Goal: Task Accomplishment & Management: Manage account settings

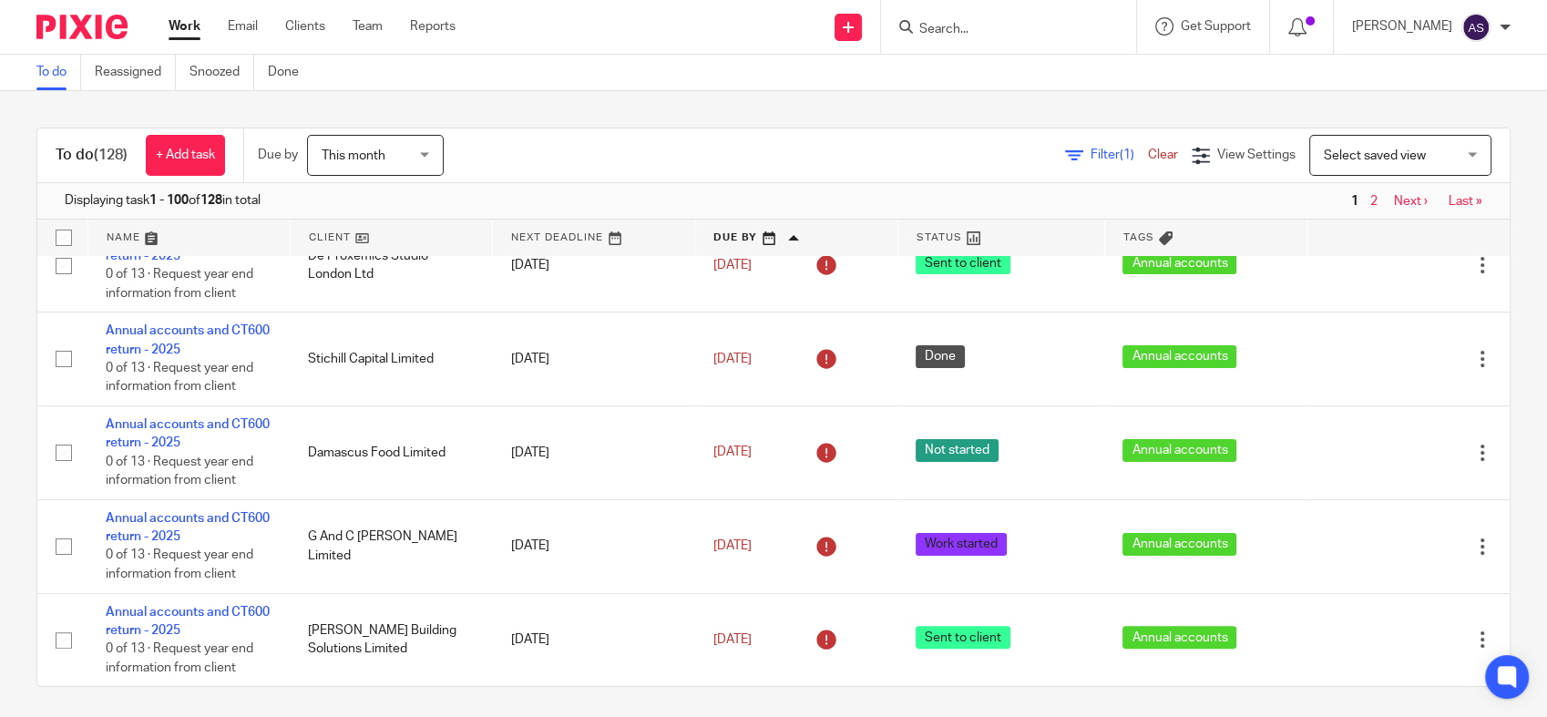
scroll to position [607, 0]
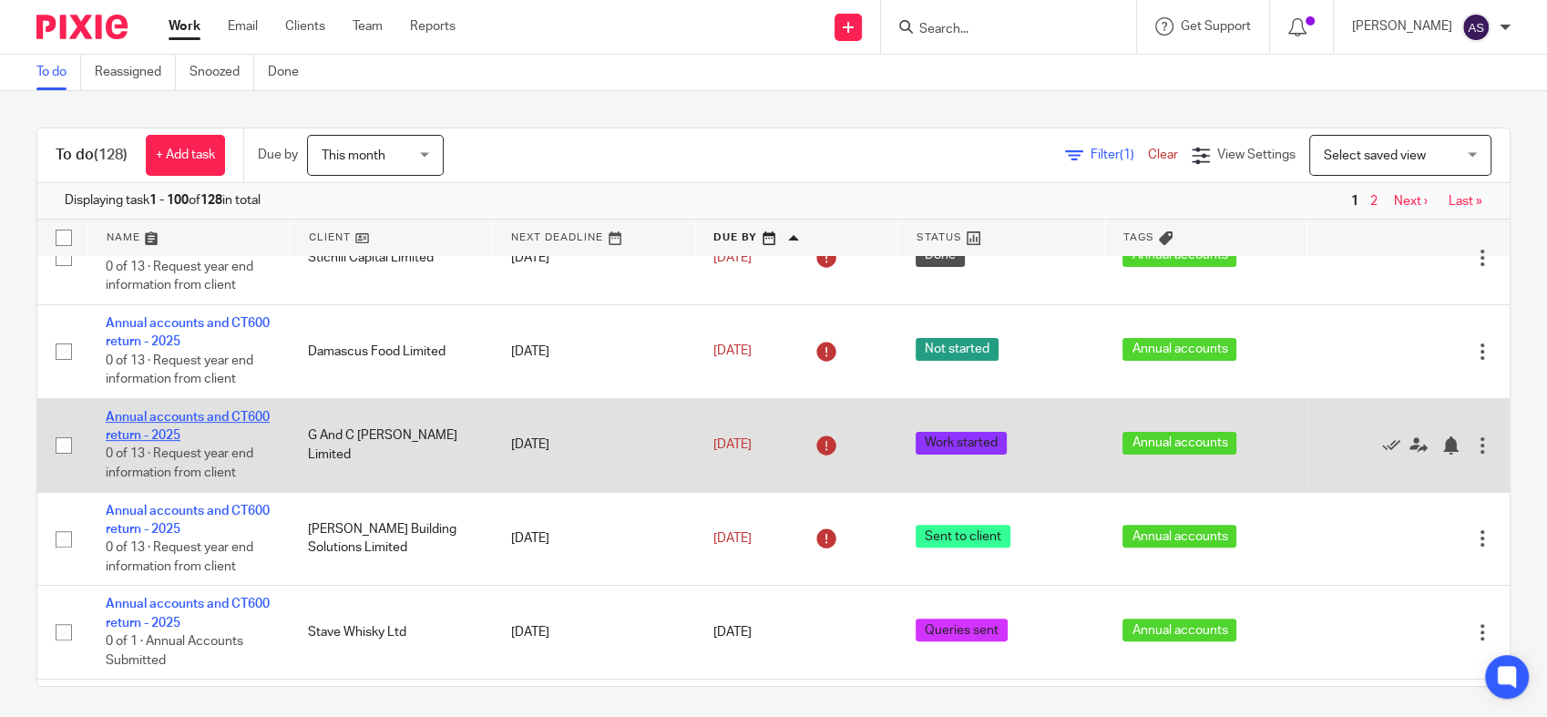
click at [176, 430] on link "Annual accounts and CT600 return - 2025" at bounding box center [188, 426] width 164 height 31
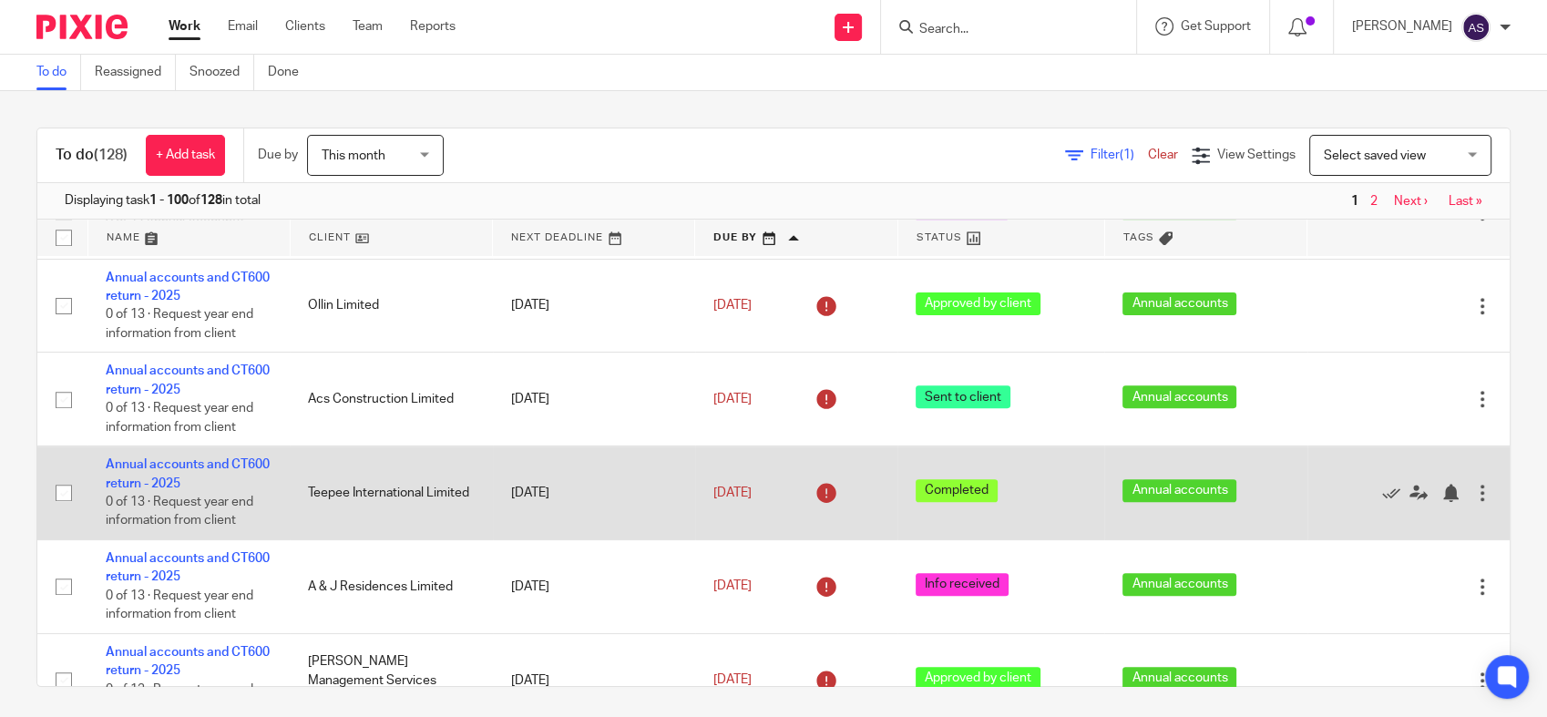
scroll to position [1316, 0]
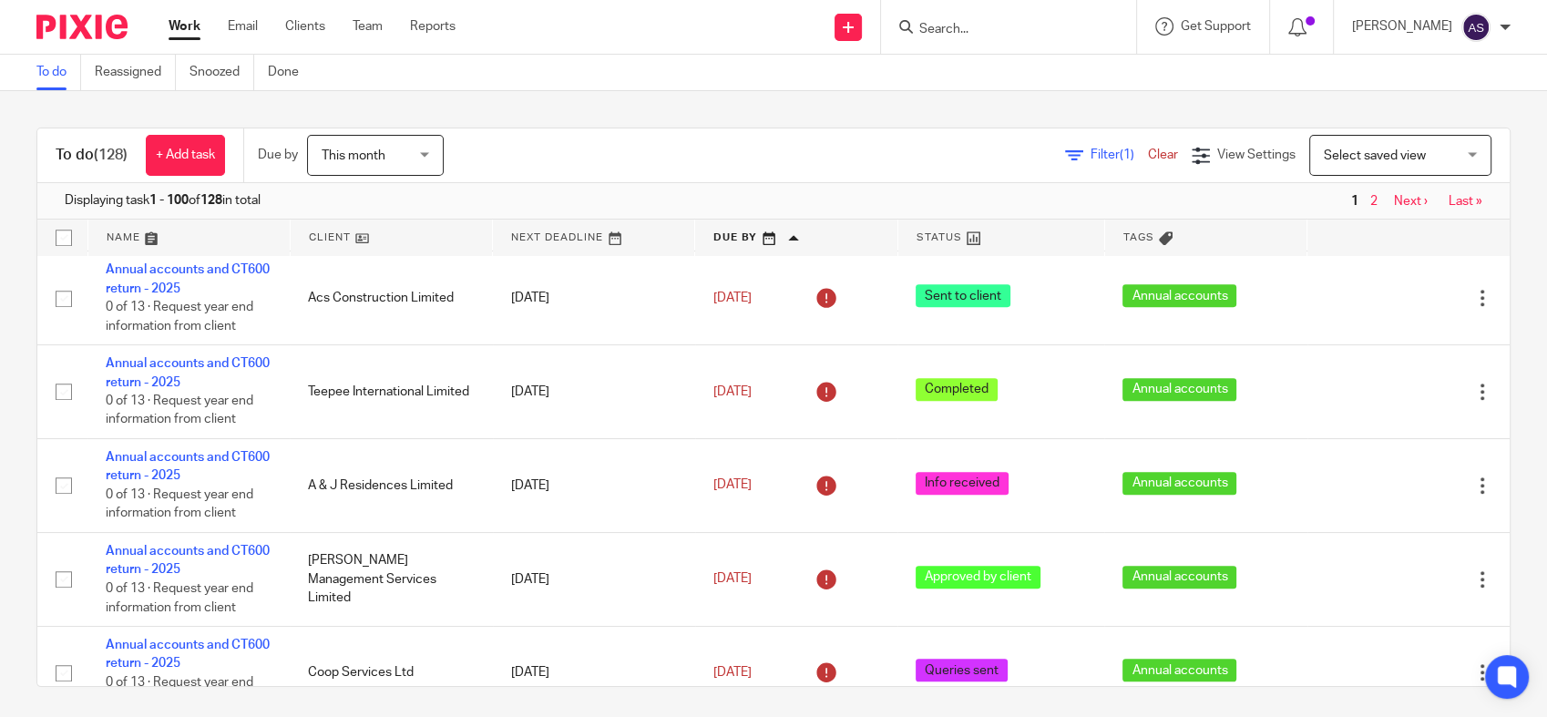
click at [1005, 23] on input "Search" at bounding box center [1000, 30] width 164 height 16
type input "jdas"
click at [1135, 83] on link at bounding box center [1049, 70] width 271 height 27
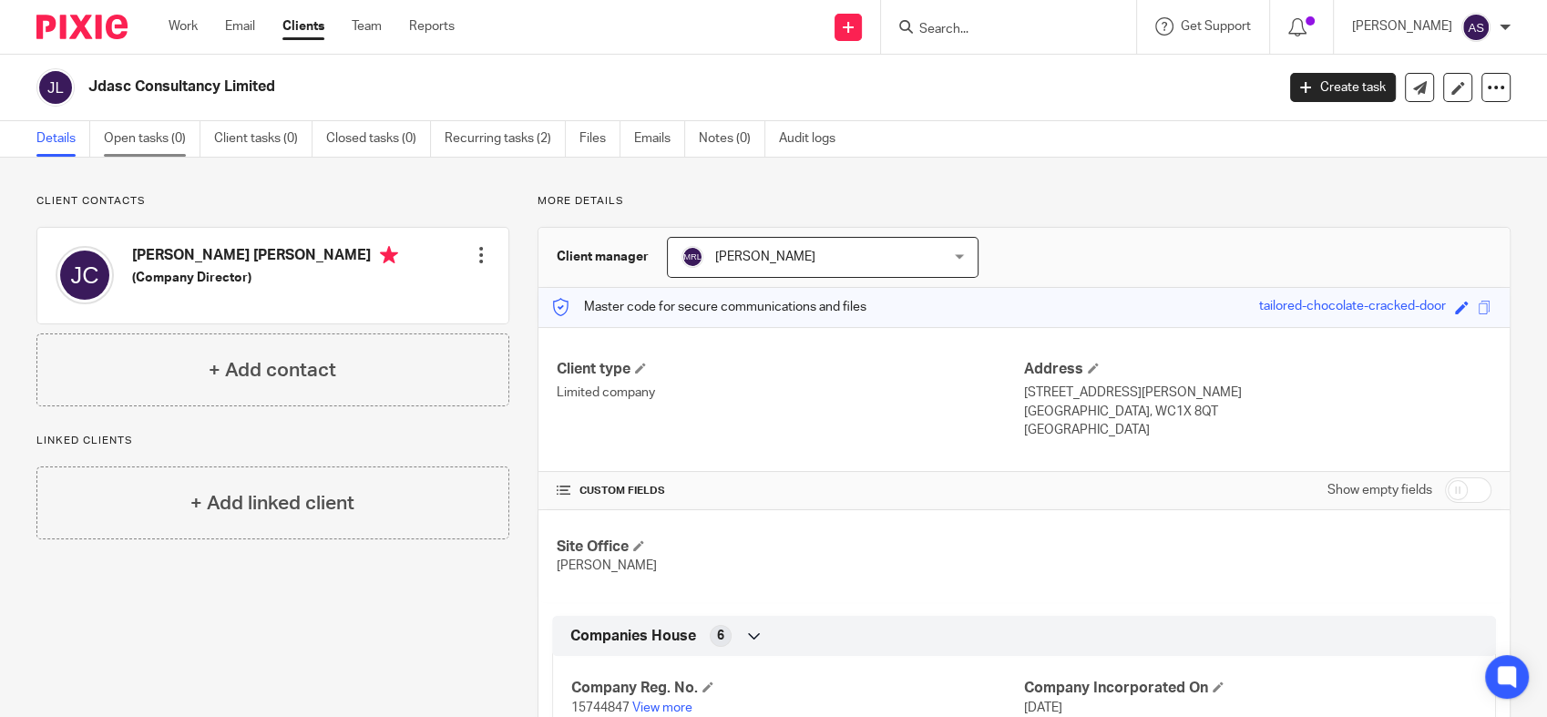
click at [139, 137] on link "Open tasks (0)" at bounding box center [152, 139] width 97 height 36
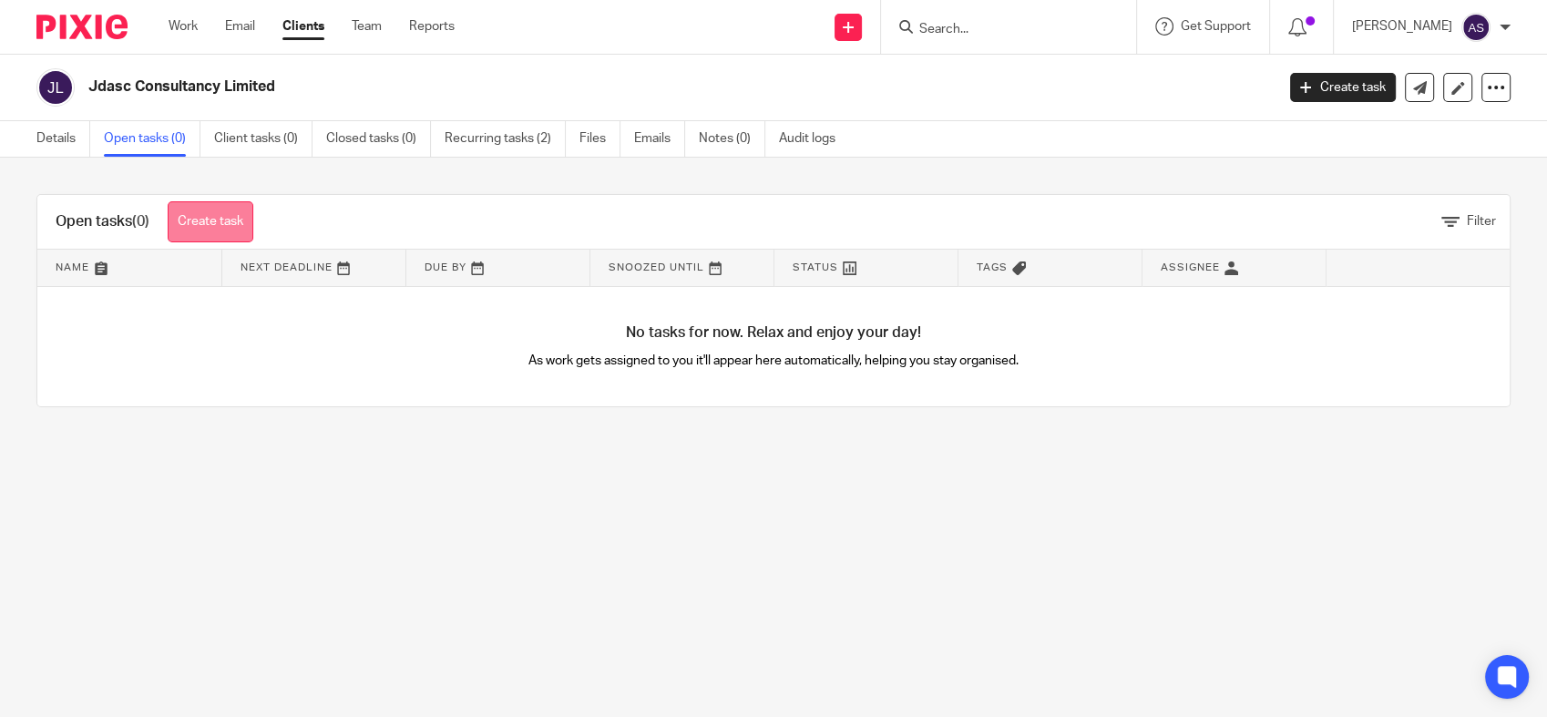
click at [233, 223] on link "Create task" at bounding box center [211, 221] width 86 height 41
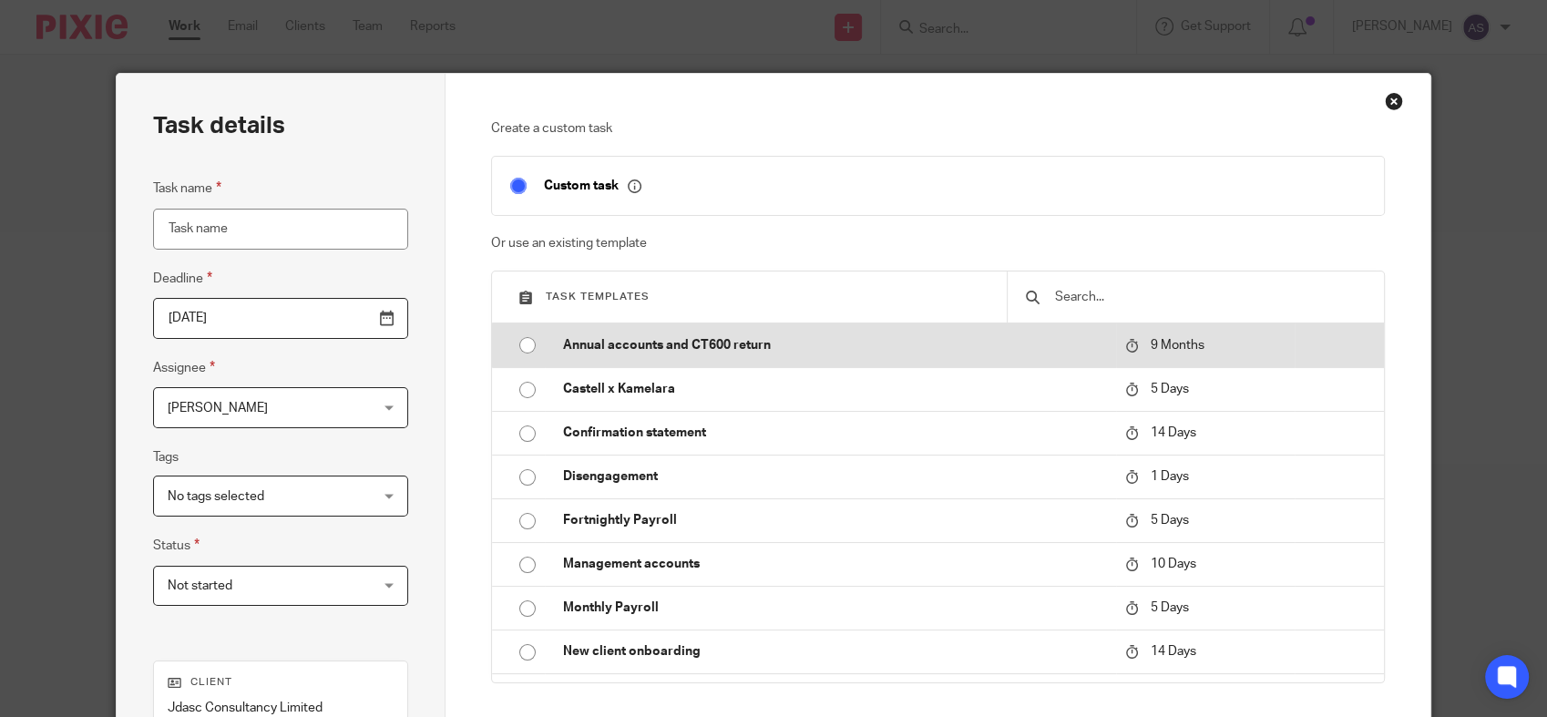
click at [687, 340] on p "Annual accounts and CT600 return" at bounding box center [835, 345] width 544 height 18
type input "[DATE]"
type input "Annual accounts and CT600 return - 2025"
checkbox input "false"
radio input "true"
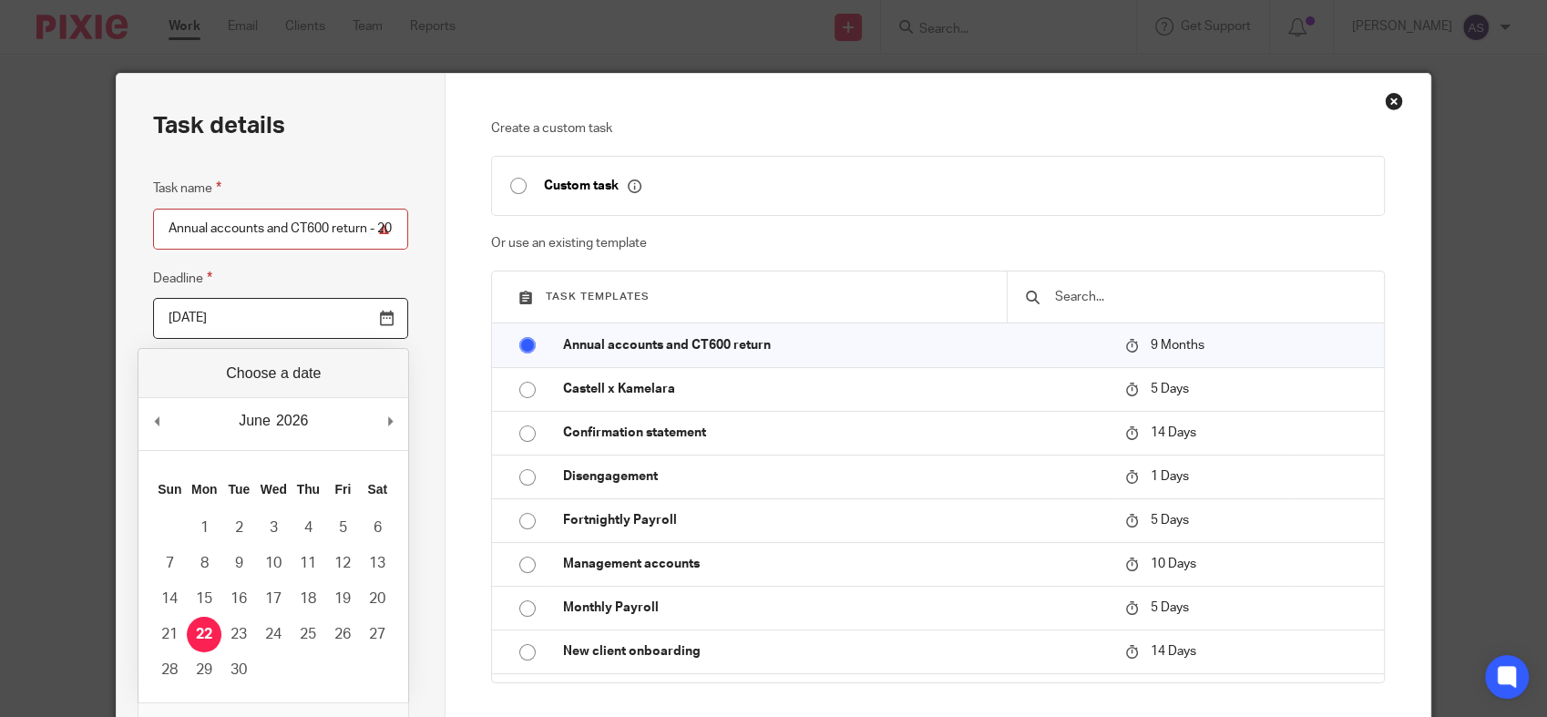
click at [303, 318] on input "[DATE]" at bounding box center [280, 318] width 254 height 41
type input "[DATE]"
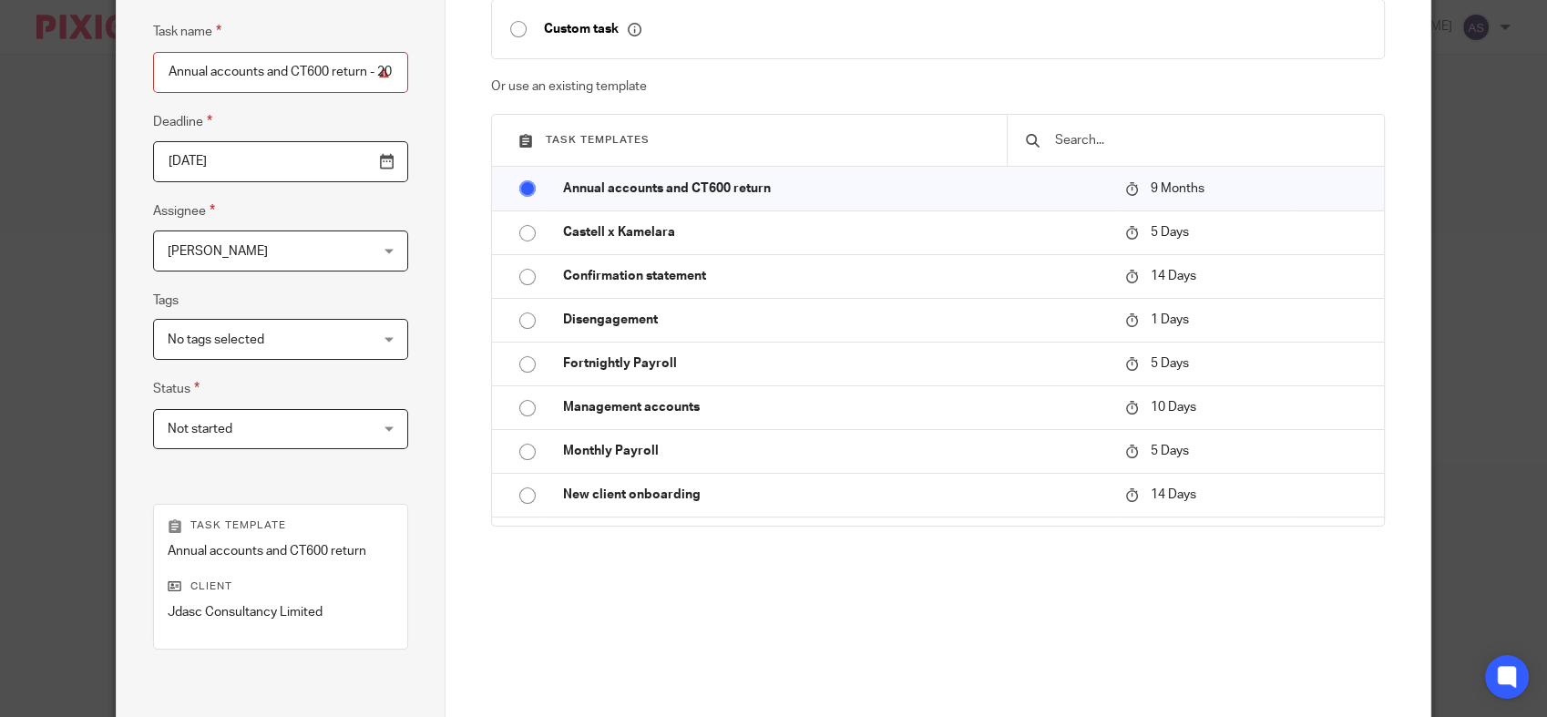
scroll to position [202, 0]
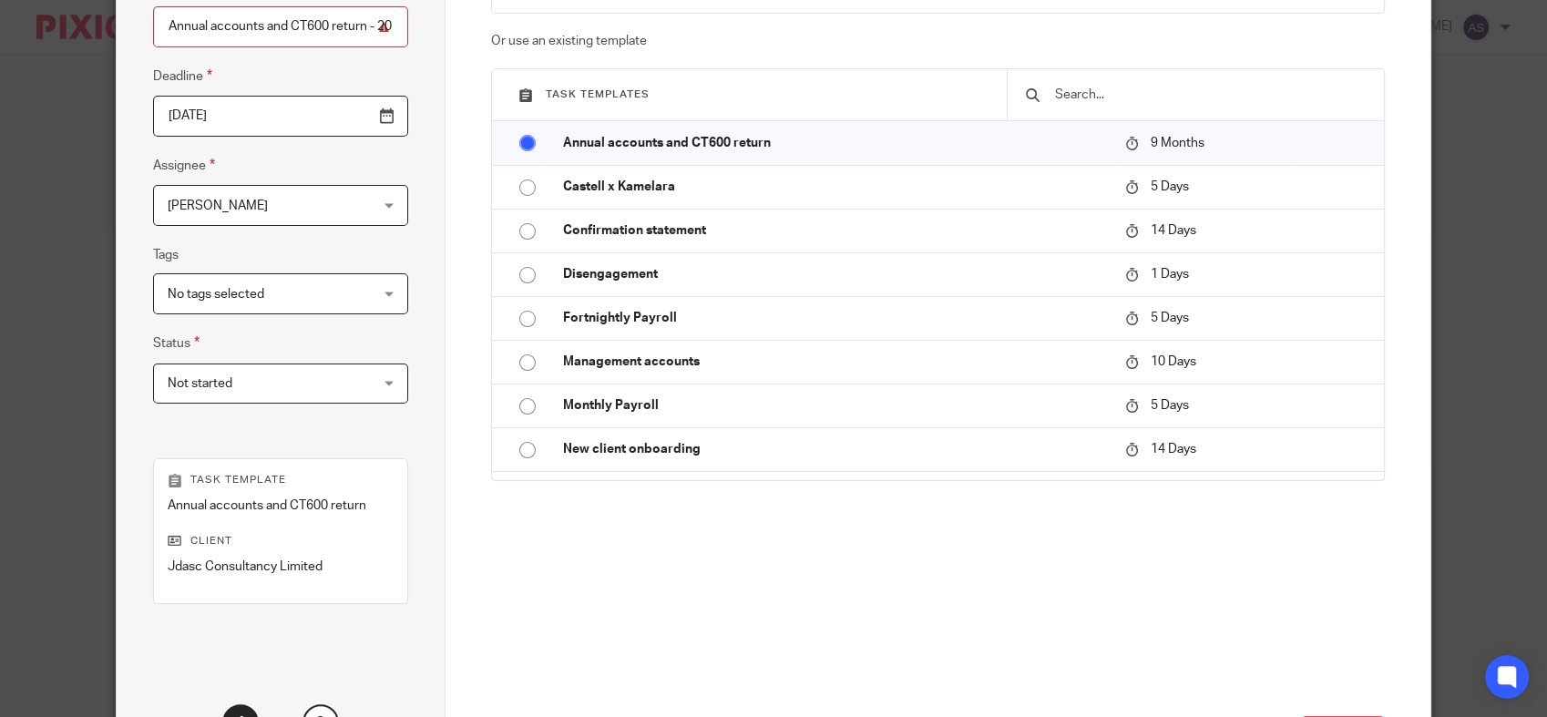
click at [282, 388] on span "Not started" at bounding box center [263, 384] width 191 height 38
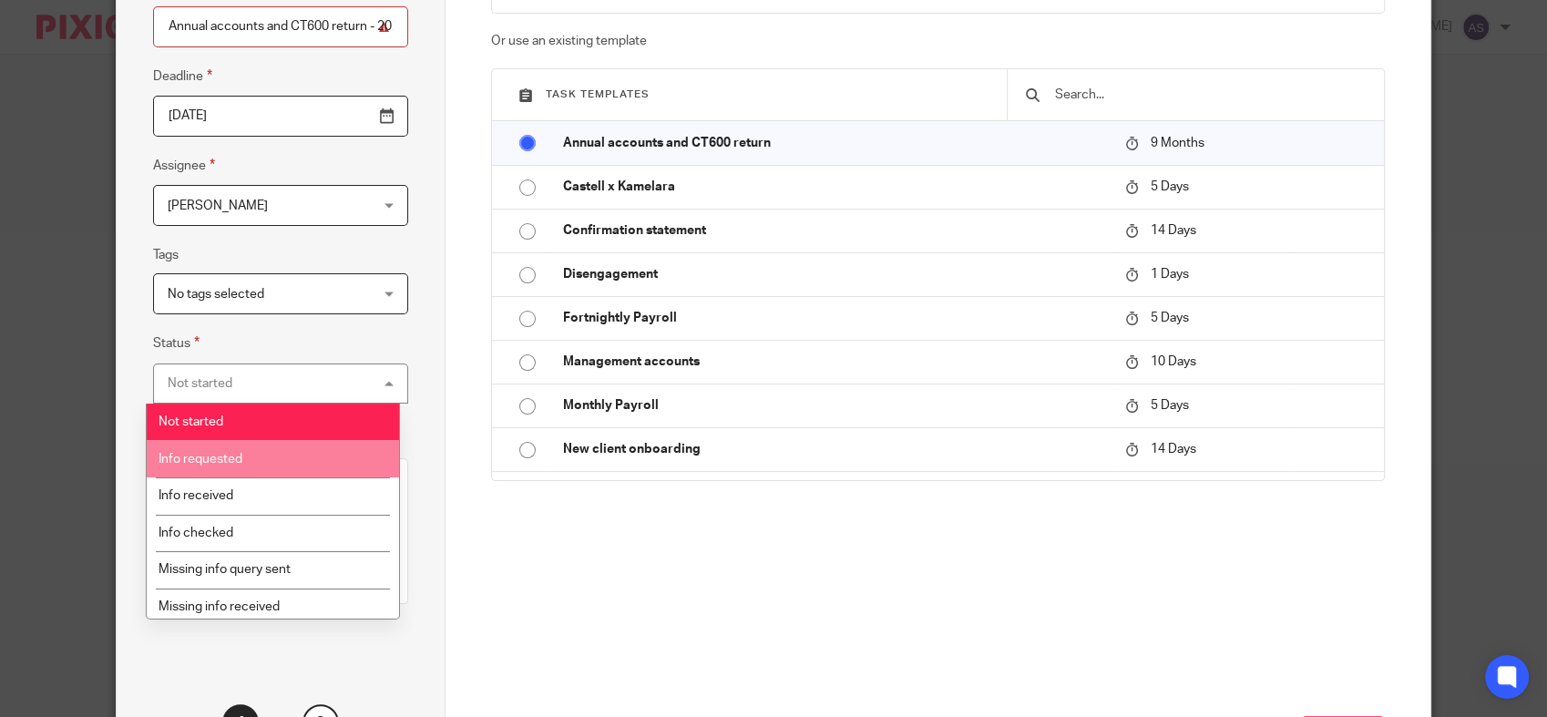
click at [287, 453] on li "Info requested" at bounding box center [273, 458] width 252 height 37
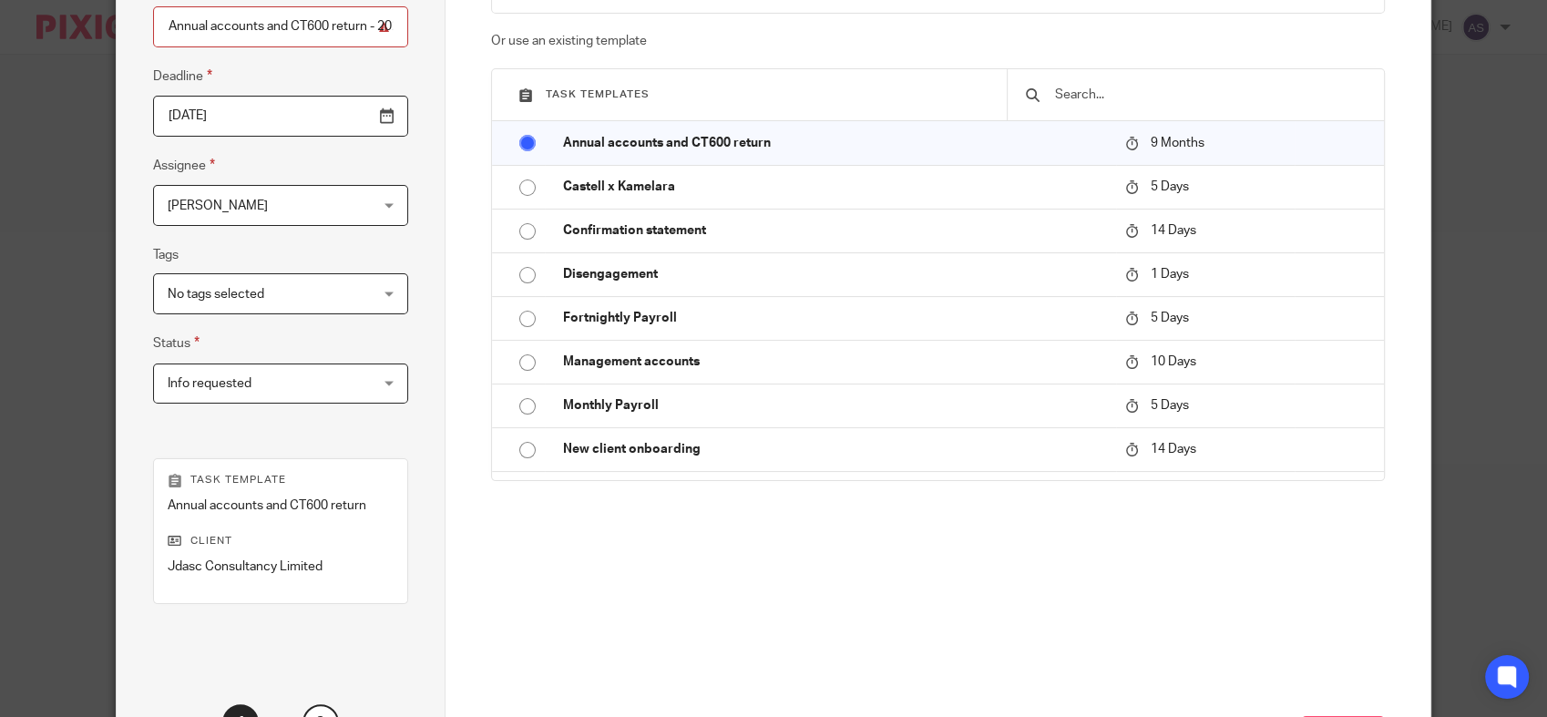
click at [274, 379] on span "Info requested" at bounding box center [263, 384] width 191 height 38
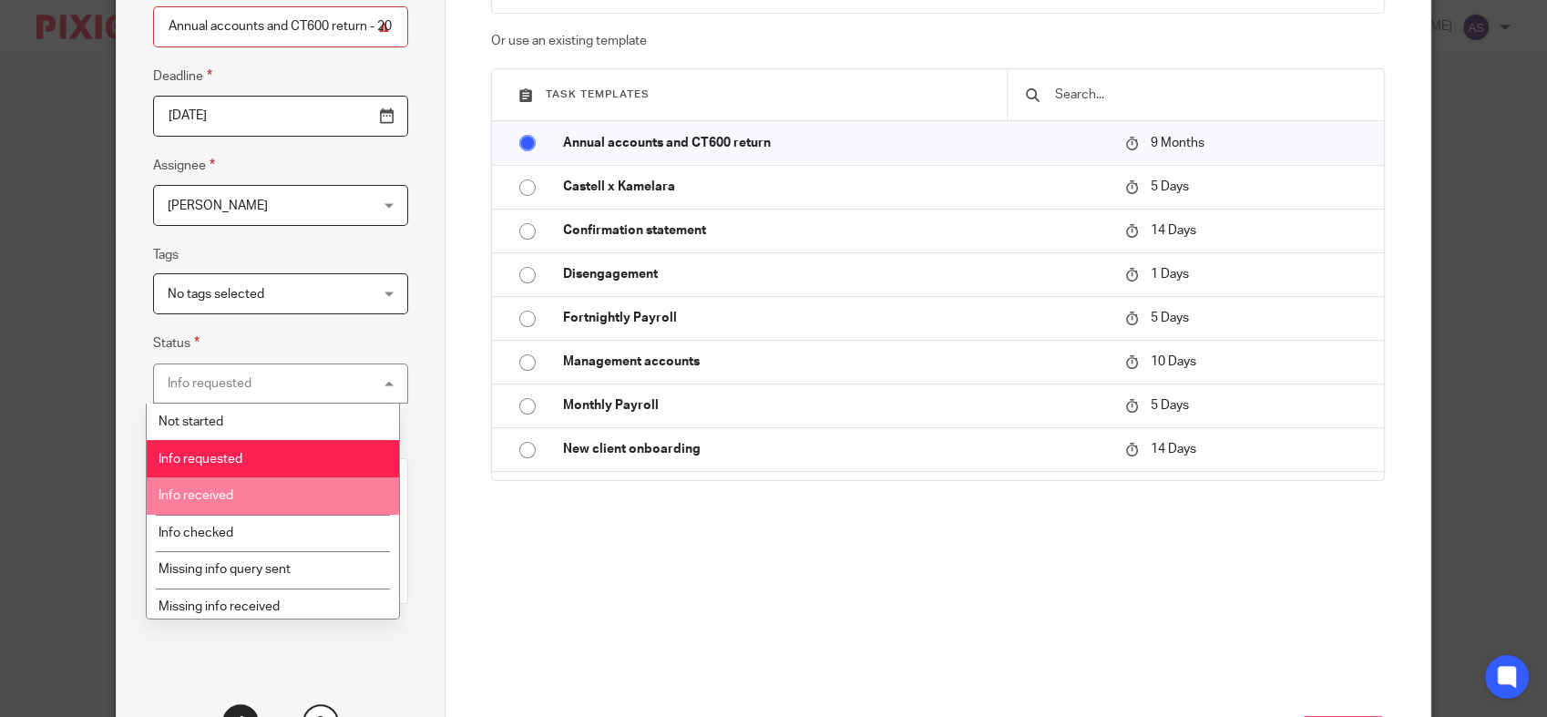
click at [258, 494] on li "Info received" at bounding box center [273, 496] width 252 height 37
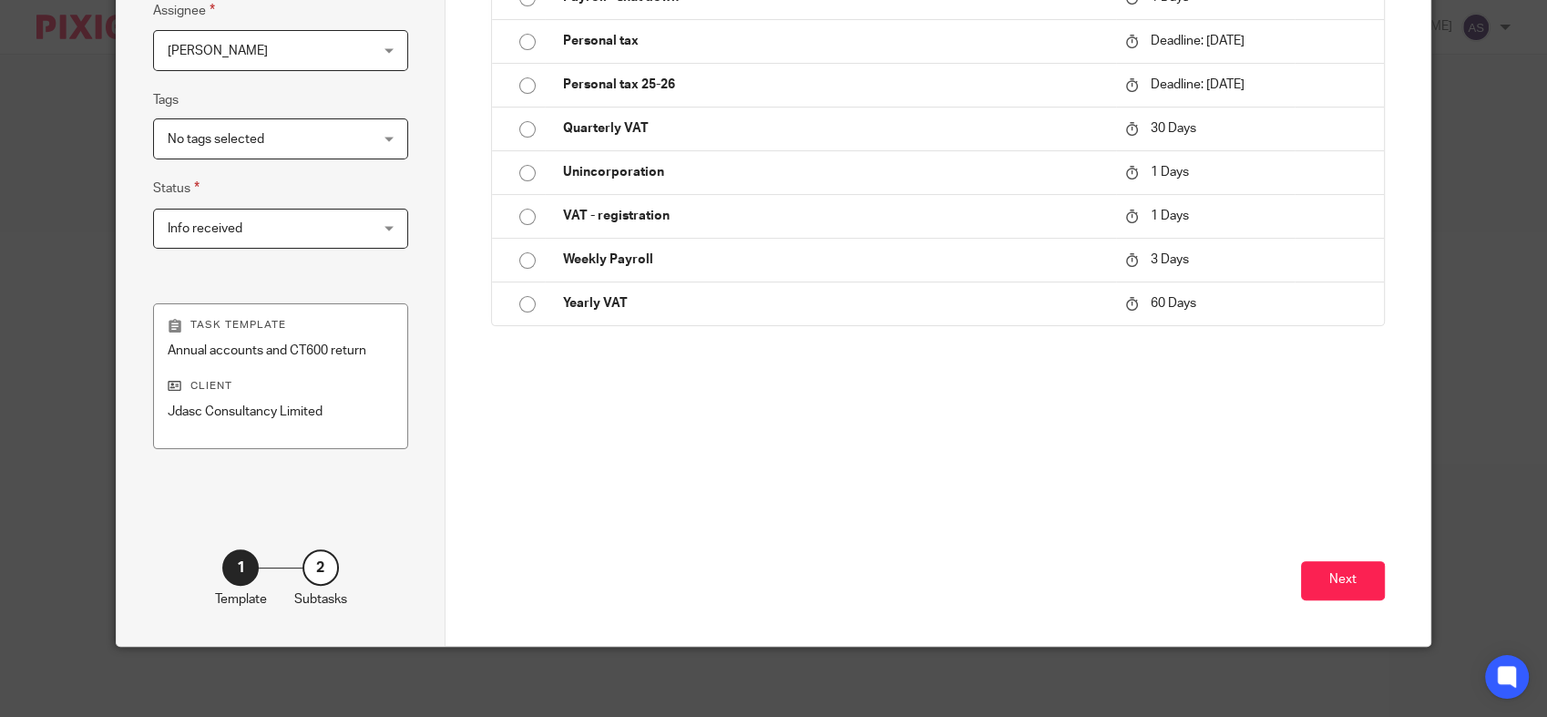
scroll to position [359, 0]
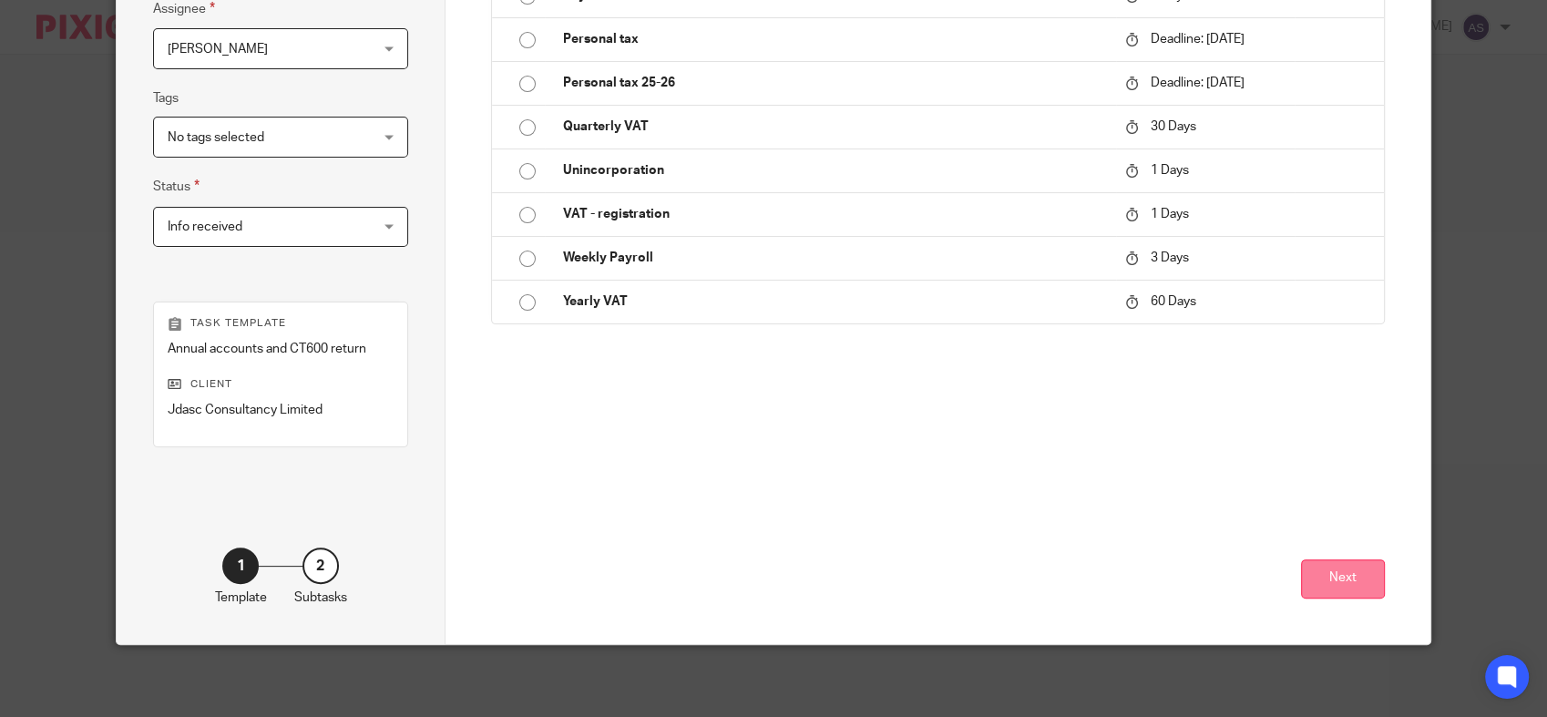
click at [1349, 576] on button "Next" at bounding box center [1343, 579] width 84 height 39
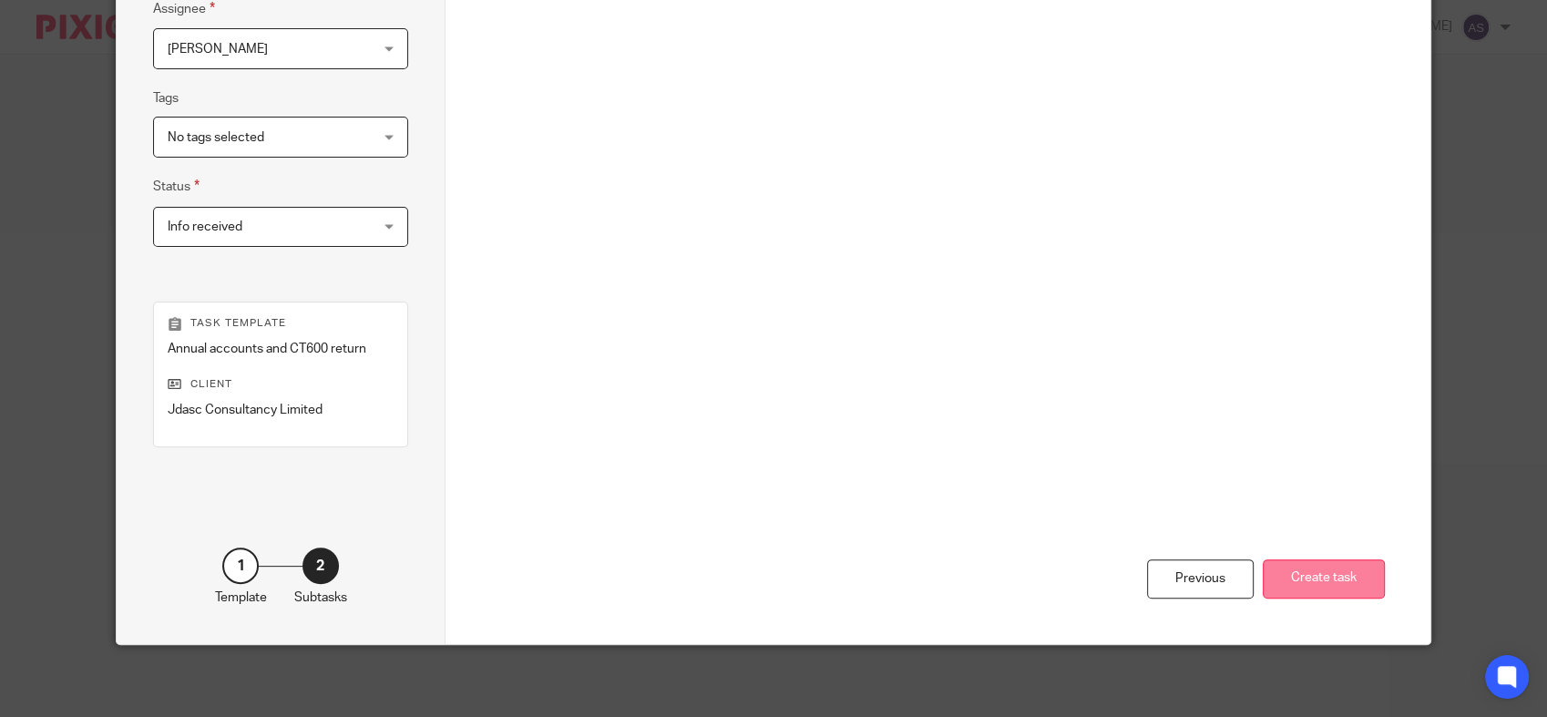
click at [1272, 572] on button "Create task" at bounding box center [1324, 579] width 122 height 39
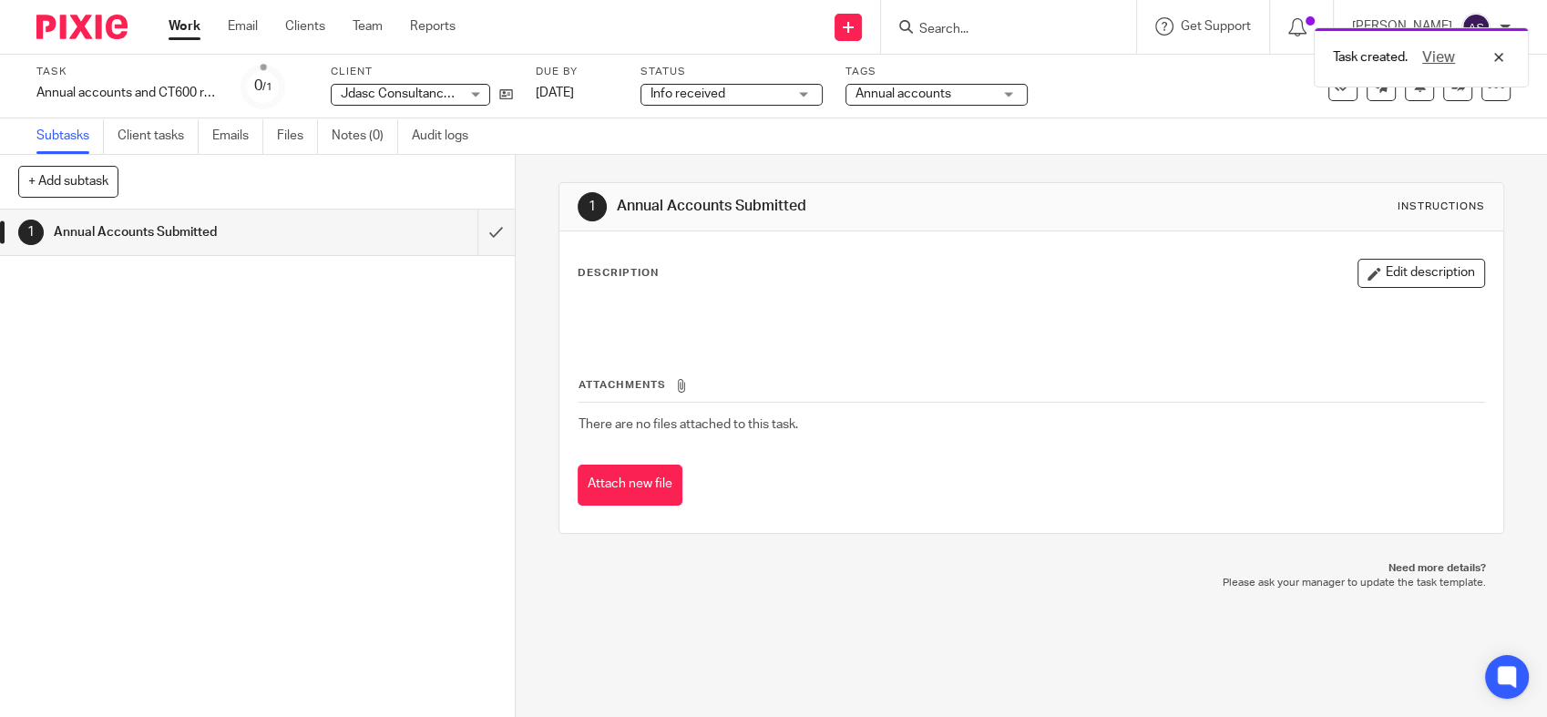
click at [182, 27] on link "Work" at bounding box center [185, 26] width 32 height 18
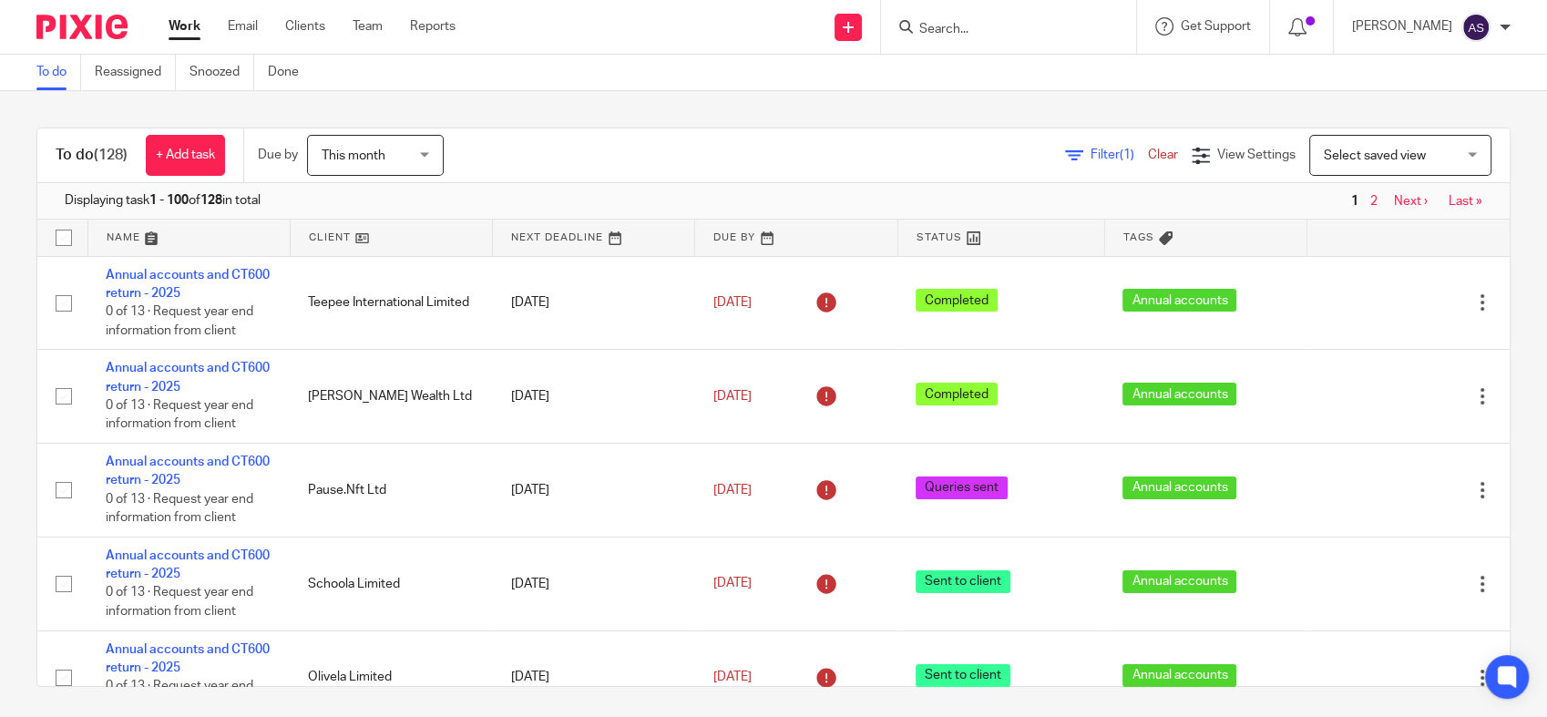
click at [1034, 43] on div at bounding box center [1008, 27] width 255 height 54
click at [1026, 30] on input "Search" at bounding box center [1000, 30] width 164 height 16
paste input "DL ALLIANCE CONSULTANCY LIMITED"
type input "DL ALLIANCE CONSULTANCY LIMITED"
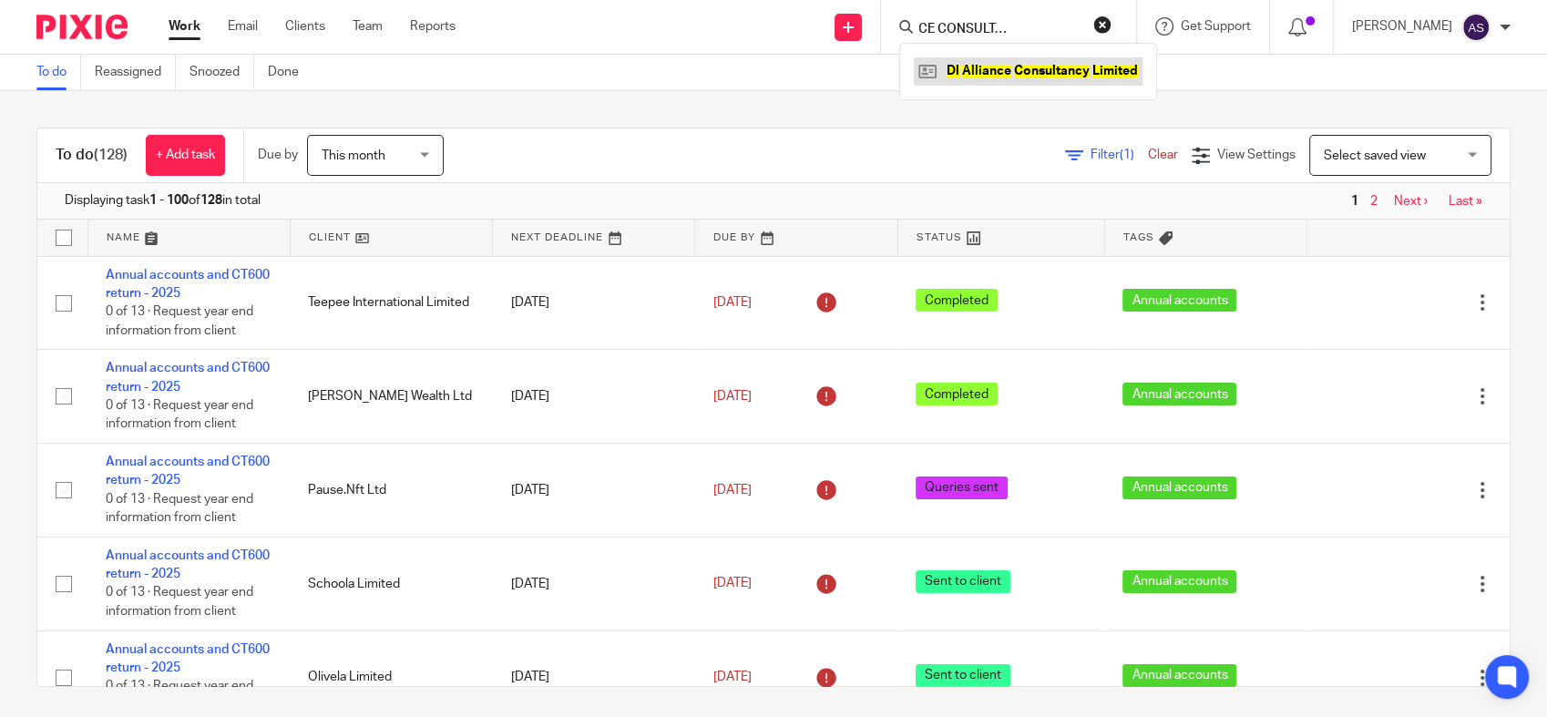
click at [1047, 69] on link at bounding box center [1028, 70] width 229 height 27
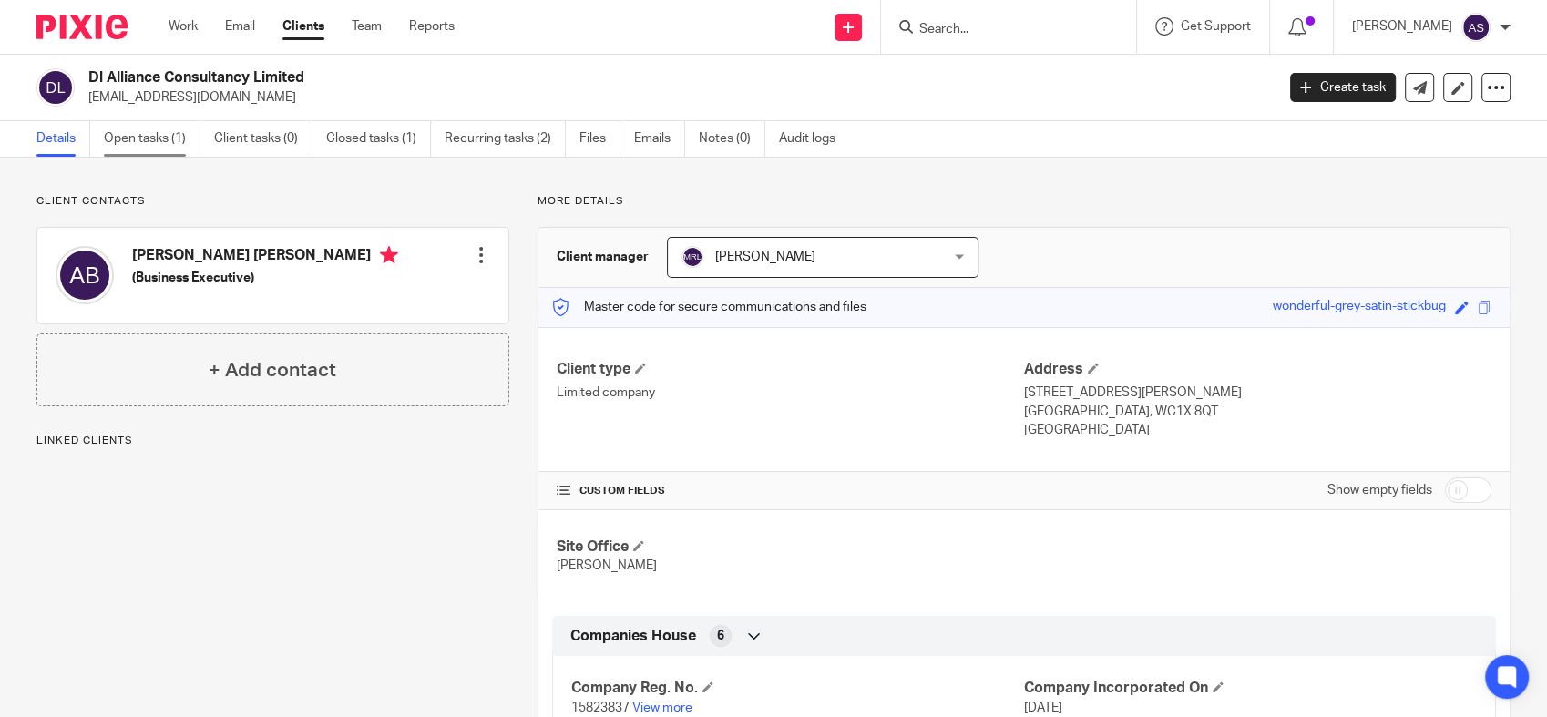
click at [128, 139] on link "Open tasks (1)" at bounding box center [152, 139] width 97 height 36
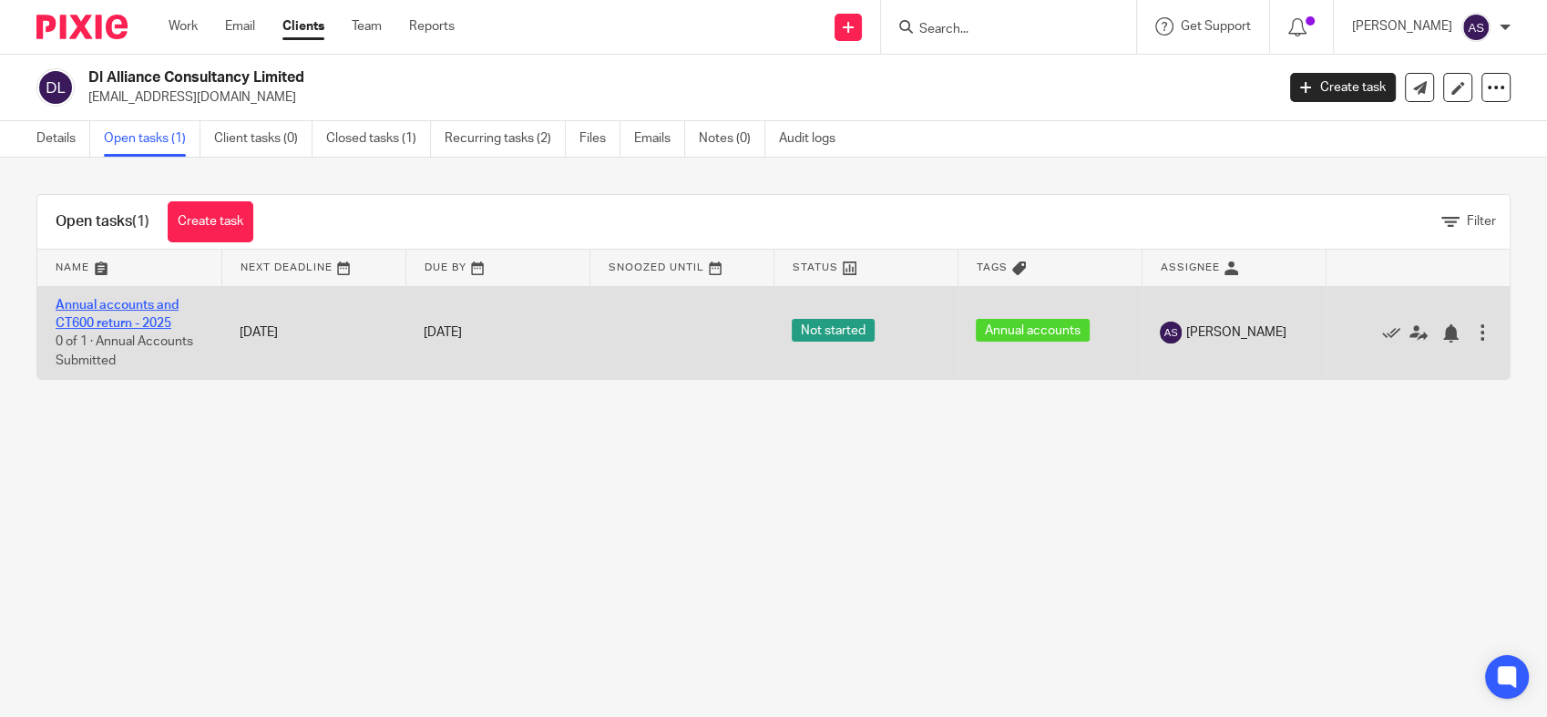
click at [106, 328] on link "Annual accounts and CT600 return - 2025" at bounding box center [117, 314] width 123 height 31
drag, startPoint x: 115, startPoint y: 306, endPoint x: 170, endPoint y: 305, distance: 55.6
click at [115, 306] on link "Annual accounts and CT600 return - 2025" at bounding box center [117, 314] width 123 height 31
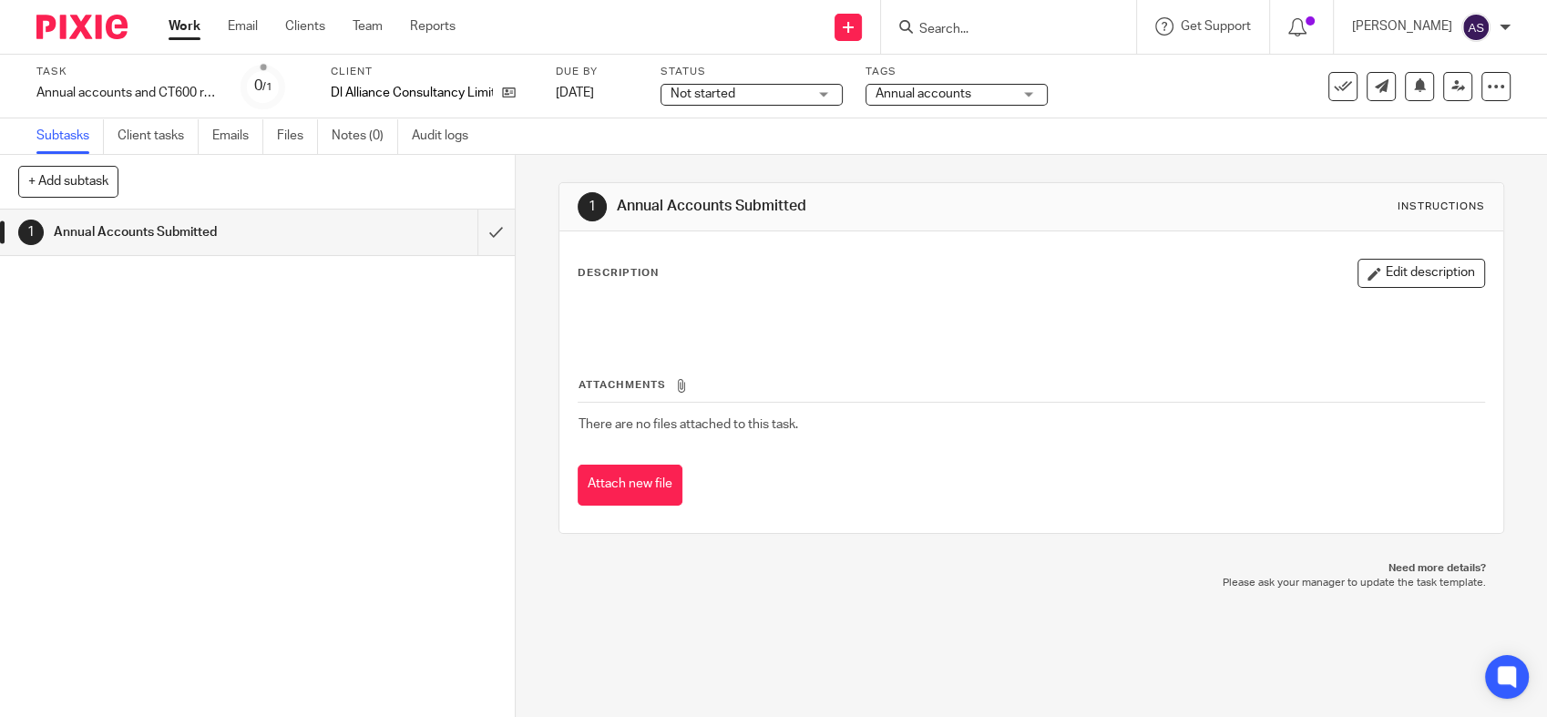
click at [766, 96] on span "Not started" at bounding box center [739, 94] width 137 height 19
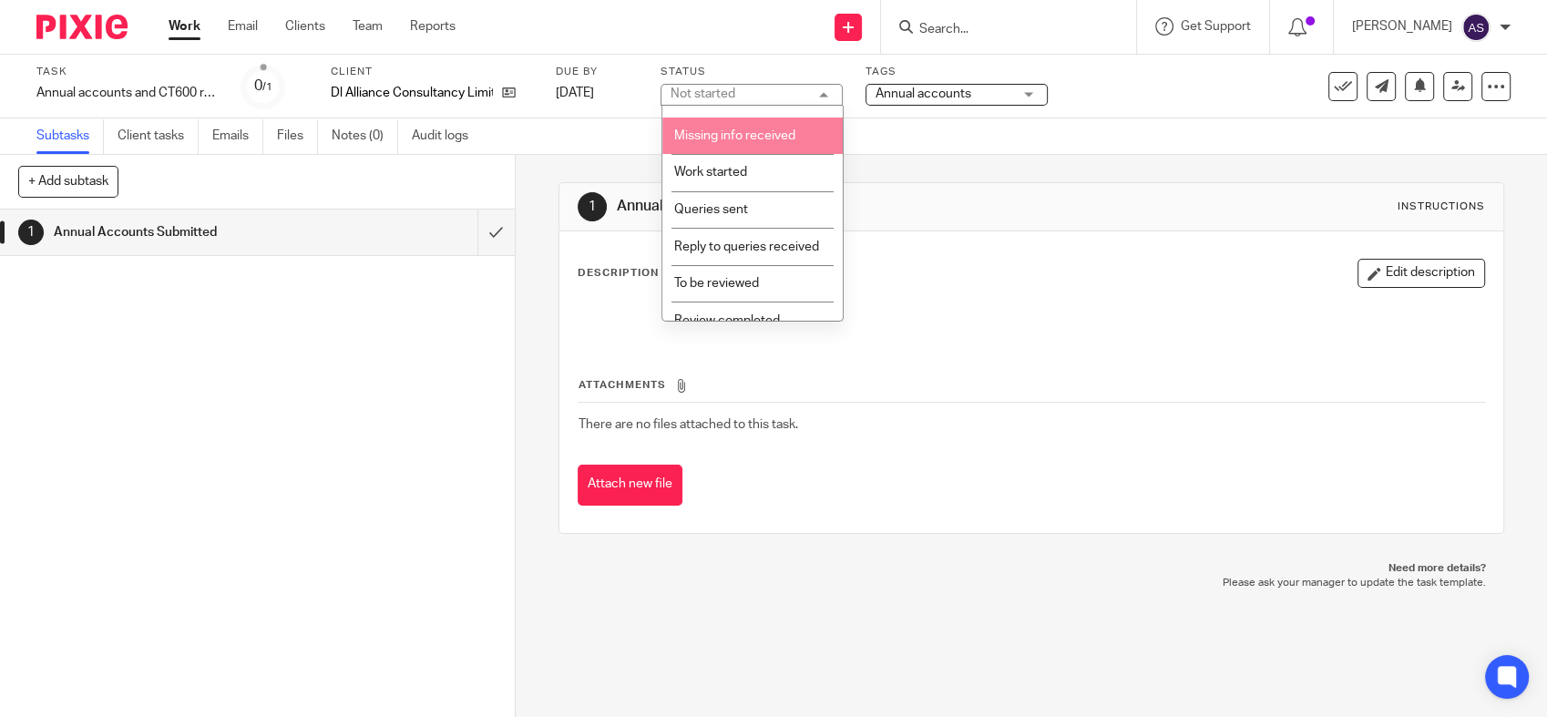
scroll to position [202, 0]
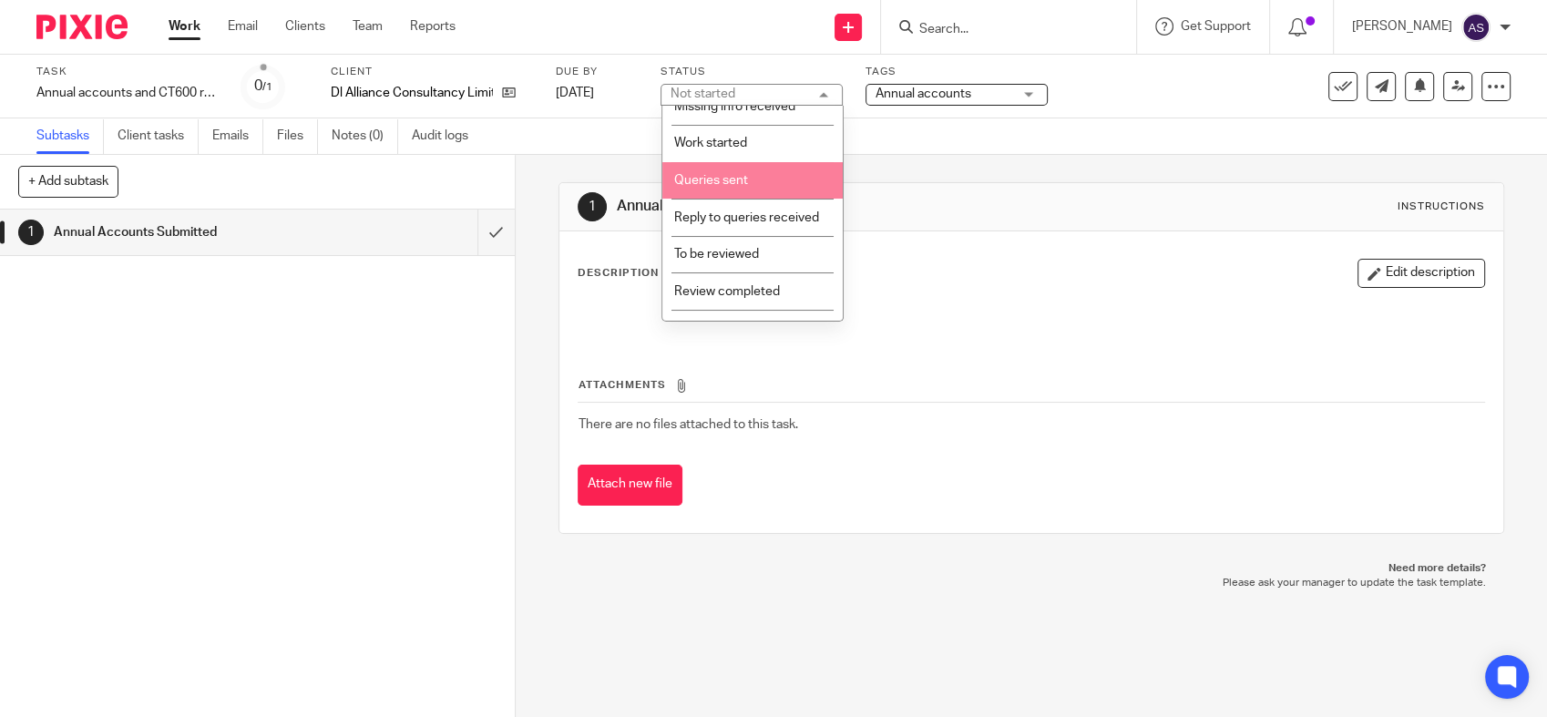
click at [748, 193] on li "Queries sent" at bounding box center [752, 180] width 180 height 37
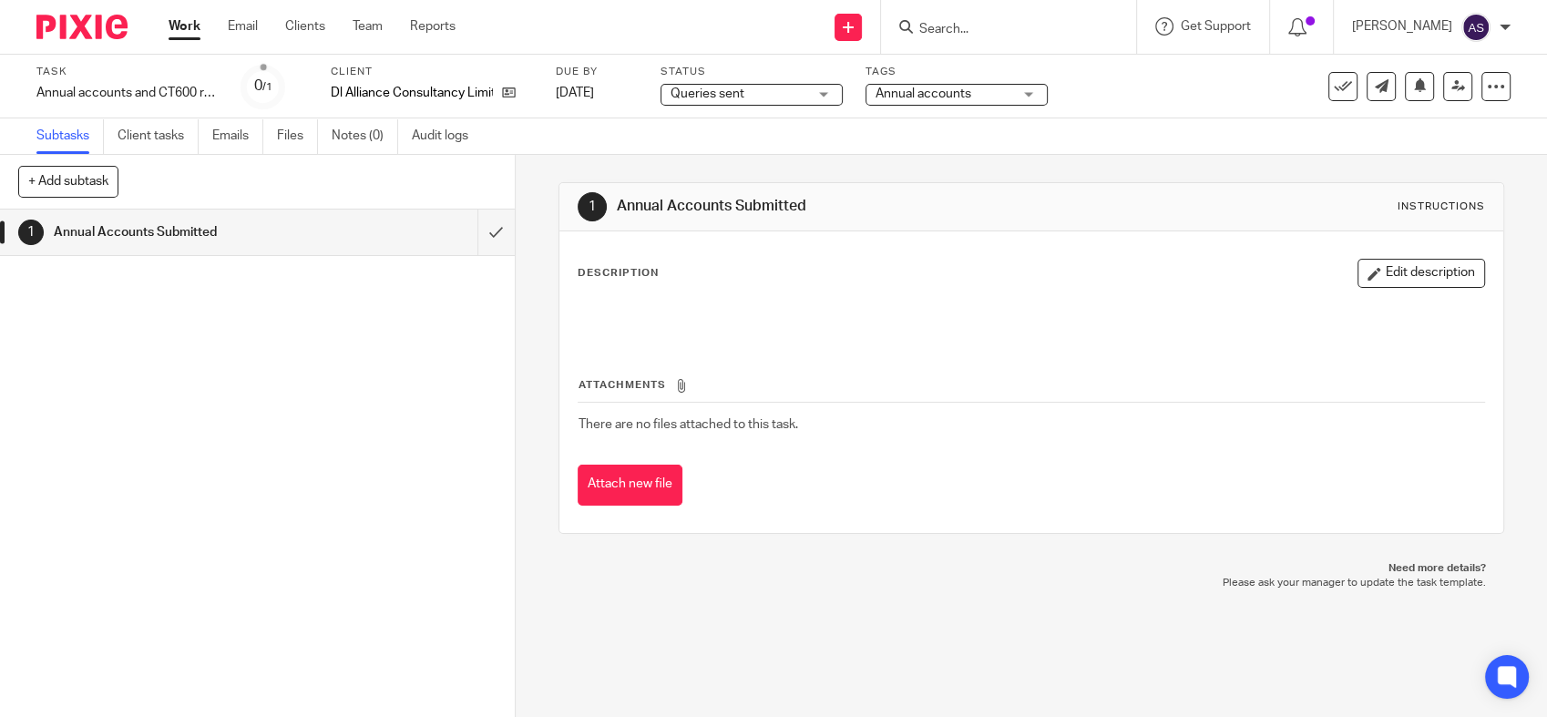
click at [398, 356] on div "1 Annual Accounts Submitted" at bounding box center [257, 464] width 515 height 508
click at [201, 31] on ul "Work Email Clients Team Reports" at bounding box center [326, 26] width 314 height 18
click at [182, 31] on link "Work" at bounding box center [185, 26] width 32 height 18
